Goal: Navigation & Orientation: Find specific page/section

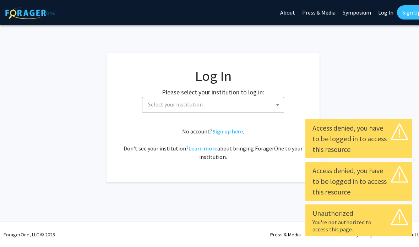
click at [381, 15] on link "Log In" at bounding box center [386, 12] width 22 height 25
click at [383, 14] on link "Log In" at bounding box center [386, 12] width 22 height 25
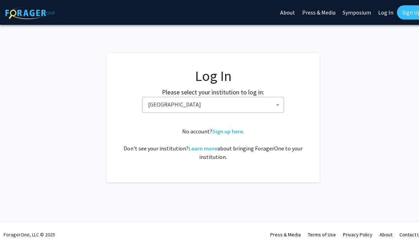
click at [254, 106] on span "[GEOGRAPHIC_DATA]" at bounding box center [214, 104] width 139 height 15
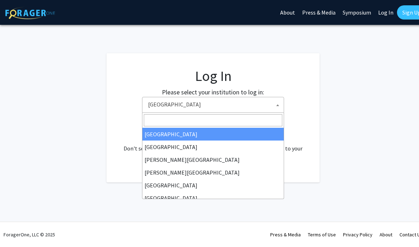
click at [238, 112] on span "[GEOGRAPHIC_DATA]" at bounding box center [213, 105] width 142 height 16
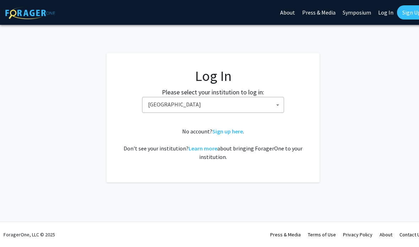
click at [211, 104] on span "[GEOGRAPHIC_DATA]" at bounding box center [214, 104] width 139 height 15
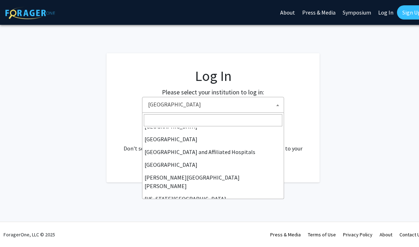
scroll to position [98, 0]
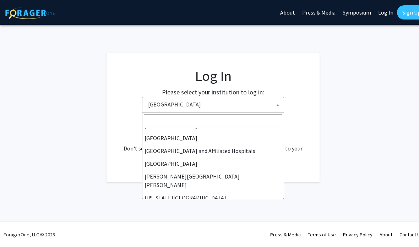
select select "1"
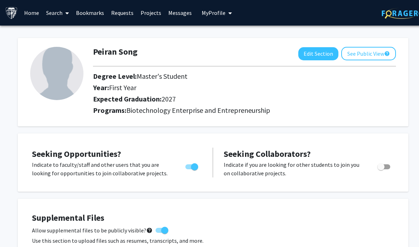
click at [88, 17] on link "Bookmarks" at bounding box center [89, 12] width 35 height 25
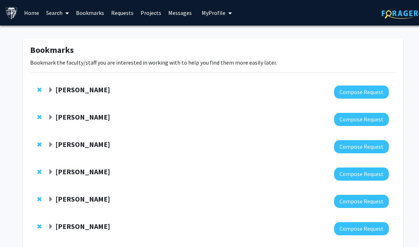
click at [101, 120] on strong "[PERSON_NAME]" at bounding box center [82, 117] width 55 height 9
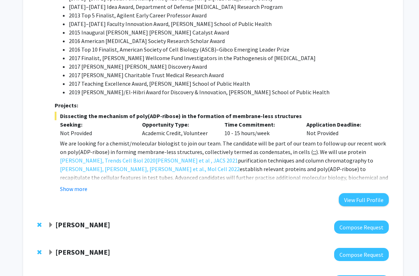
scroll to position [459, 0]
click at [69, 156] on link "[PERSON_NAME], Trends Cell Biol 2020" at bounding box center [108, 160] width 96 height 9
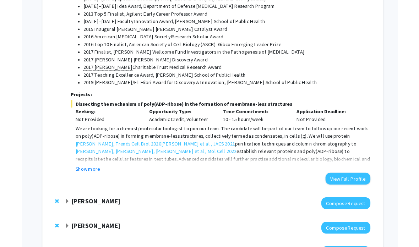
scroll to position [488, 0]
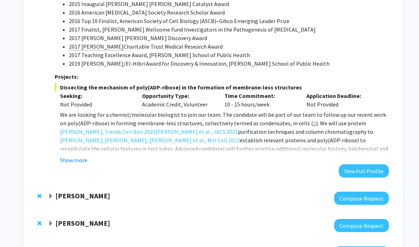
click at [156, 128] on link "[PERSON_NAME] et al , JACS 2021" at bounding box center [197, 132] width 82 height 9
click at [65, 156] on button "Show more" at bounding box center [73, 160] width 27 height 9
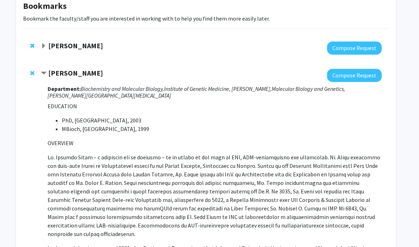
scroll to position [0, 7]
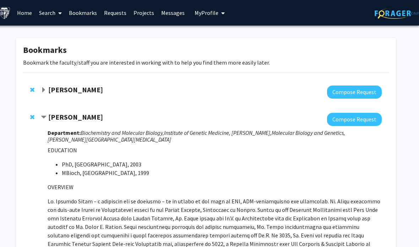
click at [124, 12] on link "Requests" at bounding box center [115, 12] width 29 height 25
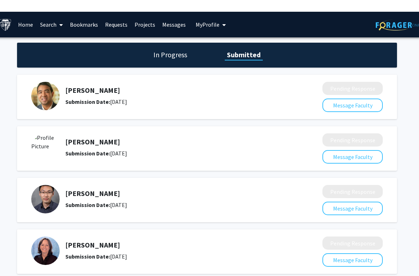
scroll to position [0, 7]
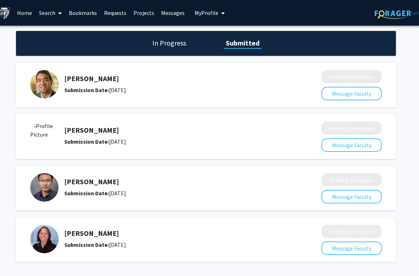
click at [161, 149] on div "Anthony K. L. Leung Submission Date: September 08, 2025" at bounding box center [170, 136] width 281 height 28
click at [188, 137] on div "Submission Date: September 08, 2025" at bounding box center [174, 141] width 220 height 9
click at [176, 129] on h5 "Anthony K. L. Leung" at bounding box center [174, 130] width 220 height 9
click at [122, 122] on div "Anthony K. L. Leung Submission Date: September 08, 2025" at bounding box center [170, 136] width 281 height 28
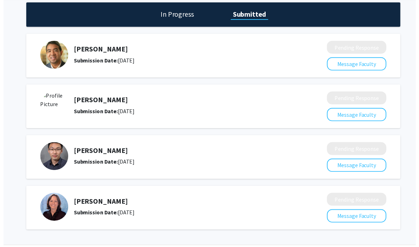
scroll to position [33, 0]
